Goal: Task Accomplishment & Management: Manage account settings

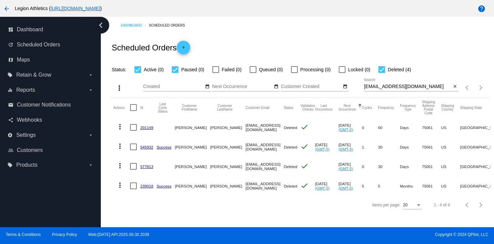
click at [370, 85] on input "[EMAIL_ADDRESS][DOMAIN_NAME]" at bounding box center [408, 86] width 88 height 5
click at [143, 188] on link "239018" at bounding box center [146, 186] width 13 height 4
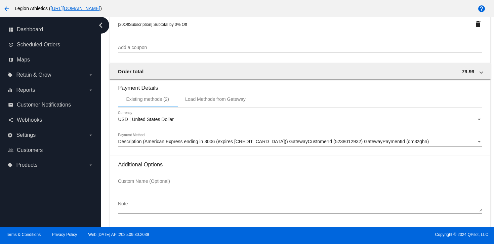
scroll to position [622, 0]
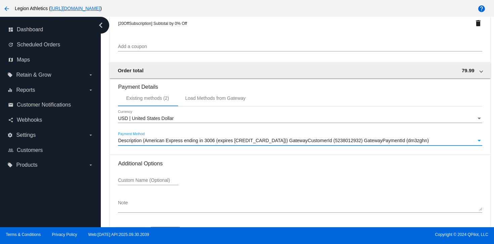
click at [275, 143] on span "Description (American Express ending in 3006 (expires [CREDIT_CARD_DATA])) Gate…" at bounding box center [273, 140] width 311 height 5
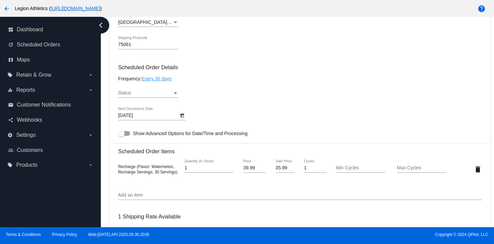
scroll to position [367, 0]
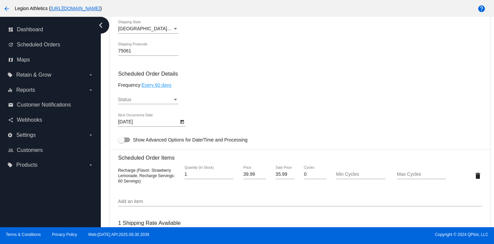
scroll to position [293, 0]
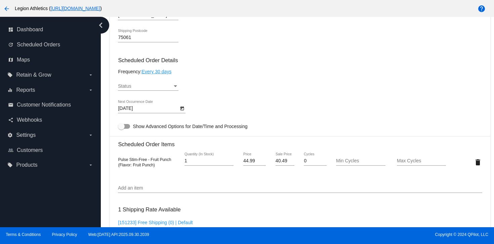
scroll to position [369, 0]
